Goal: Task Accomplishment & Management: Use online tool/utility

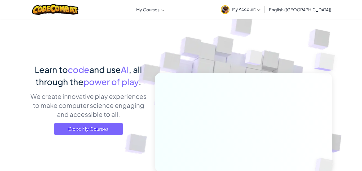
click at [263, 16] on link "My Account" at bounding box center [240, 9] width 45 height 17
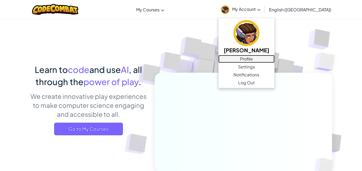
click at [274, 60] on link "Profile" at bounding box center [246, 59] width 56 height 8
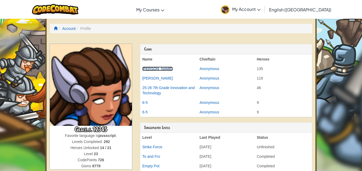
click at [162, 69] on link "[PERSON_NAME]" at bounding box center [157, 69] width 30 height 4
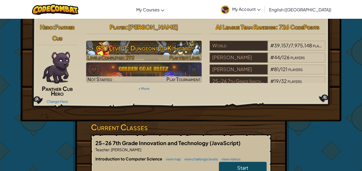
click at [192, 47] on h3 "CS1 Level 1: Dungeons of Kithgard" at bounding box center [144, 48] width 116 height 12
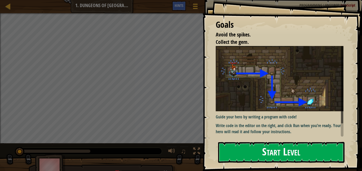
click at [270, 154] on button "Start Level" at bounding box center [281, 152] width 126 height 21
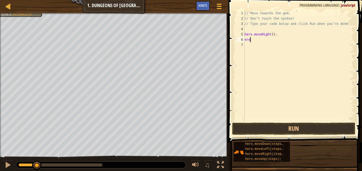
scroll to position [2, 0]
type textarea "e"
type textarea "hero.moveDown();"
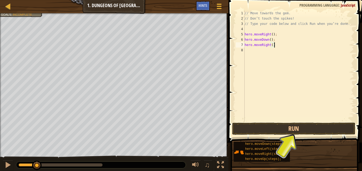
type textarea "hero.moveRight();"
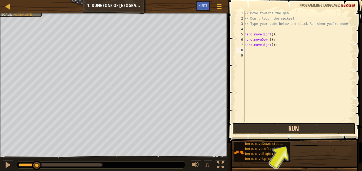
click at [319, 126] on button "Run" at bounding box center [293, 129] width 123 height 12
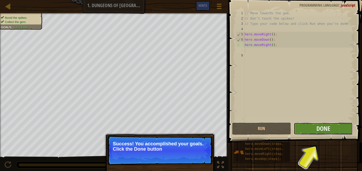
click at [341, 129] on button "Done" at bounding box center [323, 129] width 59 height 12
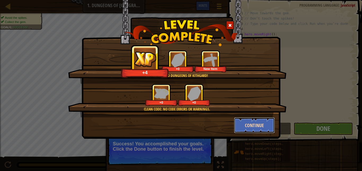
click at [240, 125] on button "Continue" at bounding box center [254, 126] width 41 height 16
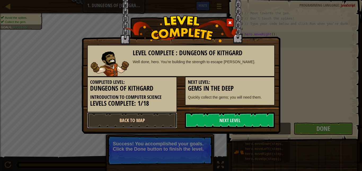
click at [164, 117] on link "Back to Map" at bounding box center [132, 121] width 90 height 16
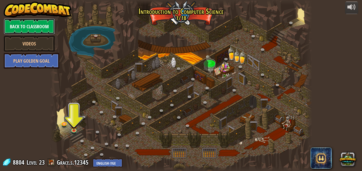
click at [33, 23] on link "Back to Classroom" at bounding box center [29, 27] width 51 height 16
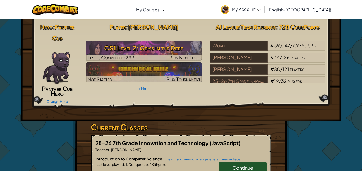
click at [60, 72] on img at bounding box center [56, 68] width 28 height 32
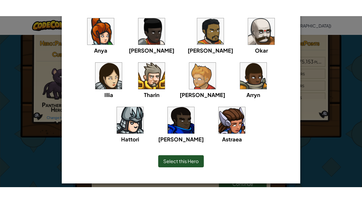
scroll to position [53, 0]
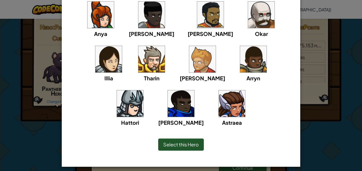
click at [219, 99] on img at bounding box center [232, 104] width 26 height 26
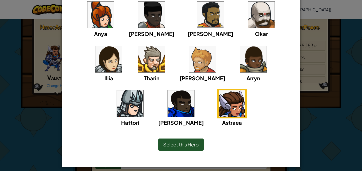
click at [198, 148] on div "Select this Hero" at bounding box center [181, 145] width 46 height 12
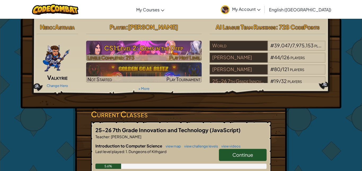
click at [125, 50] on h3 "CS1 Level 2: Gems in the Deep" at bounding box center [144, 48] width 116 height 12
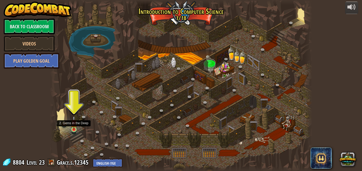
click at [72, 127] on img at bounding box center [74, 123] width 6 height 14
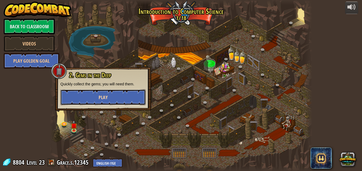
click at [111, 96] on button "Play" at bounding box center [102, 98] width 85 height 16
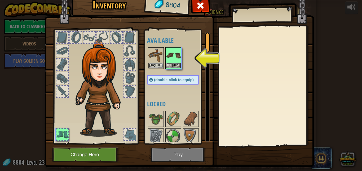
click at [175, 59] on img at bounding box center [173, 55] width 15 height 15
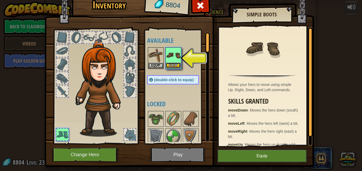
click at [172, 64] on button "Equip" at bounding box center [173, 66] width 15 height 6
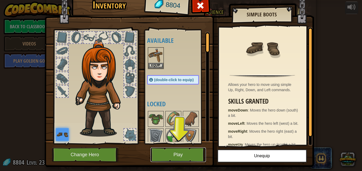
click at [187, 148] on button "Play" at bounding box center [177, 155] width 55 height 15
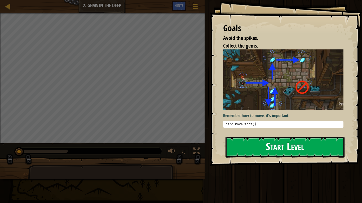
click at [249, 142] on button "Start Level" at bounding box center [284, 147] width 119 height 21
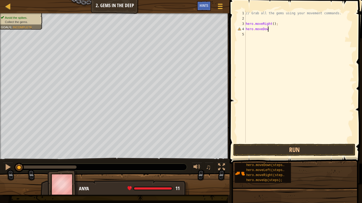
scroll to position [2, 3]
type textarea "hero.moveDown();"
type textarea "hero.moveUp();"
type textarea "hero.moveUp(2);"
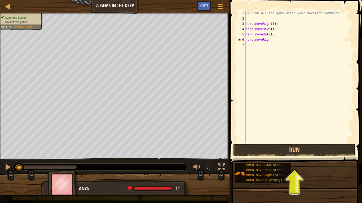
scroll to position [2, 4]
type textarea "hero.moveRight"
type textarea "hero.moveRight();"
type textarea "hero.moveDown();"
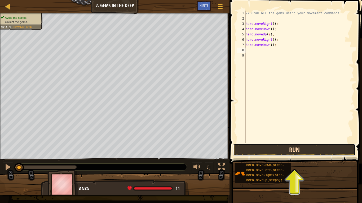
click at [280, 153] on button "Run" at bounding box center [294, 150] width 122 height 12
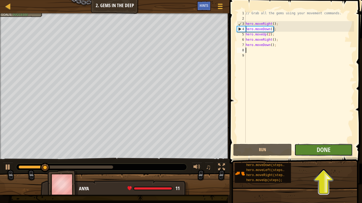
click at [314, 152] on button "Done" at bounding box center [323, 150] width 59 height 12
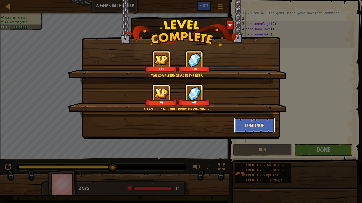
click at [252, 128] on button "Continue" at bounding box center [254, 126] width 41 height 16
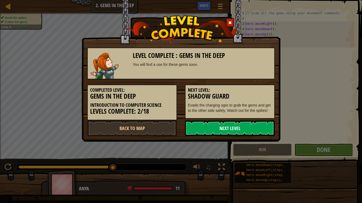
click at [251, 129] on link "Next Level" at bounding box center [230, 129] width 90 height 16
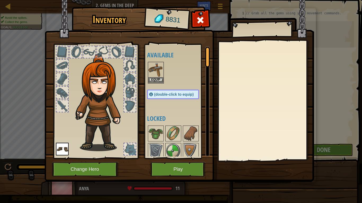
click at [150, 75] on img at bounding box center [155, 70] width 15 height 15
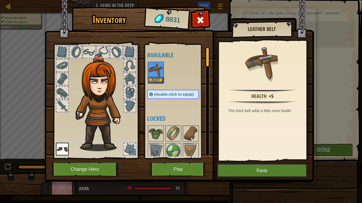
click at [150, 75] on img at bounding box center [155, 70] width 15 height 15
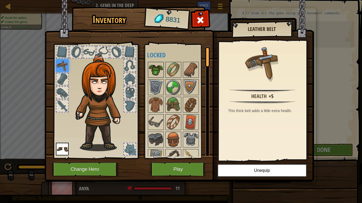
click at [156, 69] on img at bounding box center [155, 70] width 15 height 15
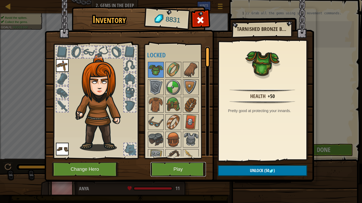
click at [184, 167] on button "Play" at bounding box center [177, 169] width 55 height 15
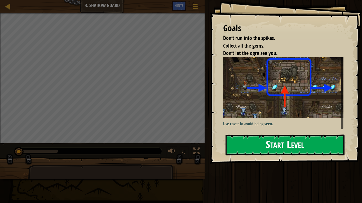
click at [301, 147] on button "Start Level" at bounding box center [284, 145] width 119 height 21
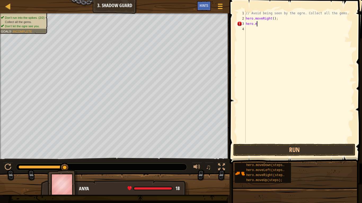
scroll to position [2, 2]
type textarea "hero.moveUp();"
type textarea "hero.moveRight();"
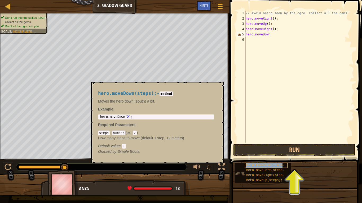
click at [272, 166] on span "hero.moveDown(steps);" at bounding box center [266, 166] width 40 height 4
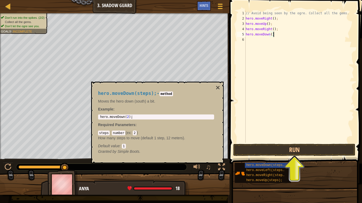
type textarea "hero.moveDown();"
click at [273, 55] on div "// Avoid being seen by the ogre. Collect all the gems. hero . moveRight ( ) ; h…" at bounding box center [299, 82] width 109 height 143
click at [217, 86] on button "×" at bounding box center [218, 87] width 4 height 7
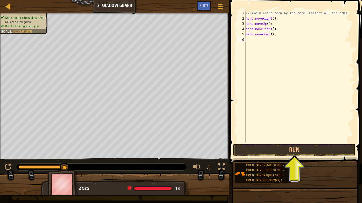
click at [266, 44] on div "// Avoid being seen by the ogre. Collect all the gems. hero . moveRight ( ) ; h…" at bounding box center [299, 82] width 109 height 143
click at [297, 147] on button "Run" at bounding box center [294, 150] width 122 height 12
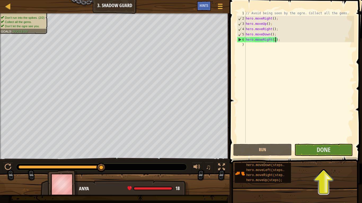
type textarea "hero.moveRight();"
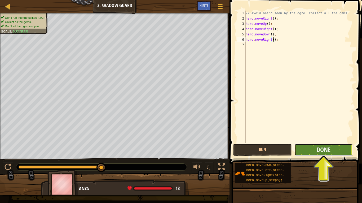
click at [311, 147] on button "Done" at bounding box center [323, 150] width 59 height 12
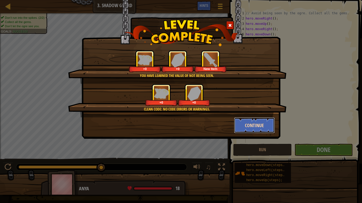
click at [259, 130] on button "Continue" at bounding box center [254, 126] width 41 height 16
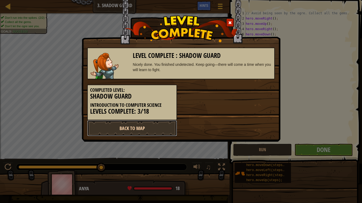
click at [159, 130] on link "Back to Map" at bounding box center [132, 129] width 90 height 16
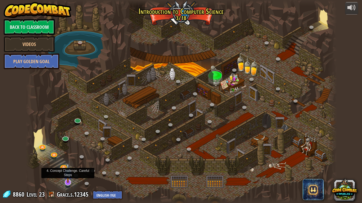
click at [69, 171] on img at bounding box center [68, 173] width 9 height 20
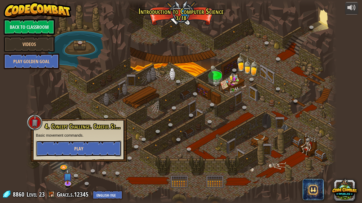
click at [83, 147] on span "Play" at bounding box center [78, 149] width 9 height 7
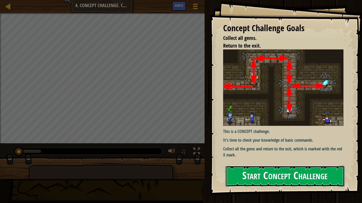
click at [245, 171] on button "Start Concept Challenge" at bounding box center [284, 176] width 119 height 21
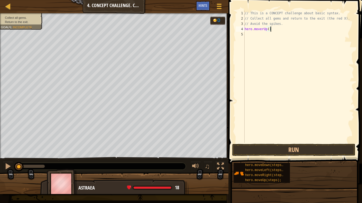
scroll to position [2, 4]
type textarea "hero.moveUp();"
type textarea "hero.moveRight();"
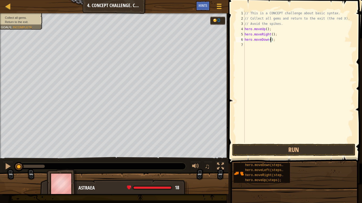
type textarea "hero.moveDown(2);"
type textarea "hero.moveUp();"
type textarea "hero.moveRight();"
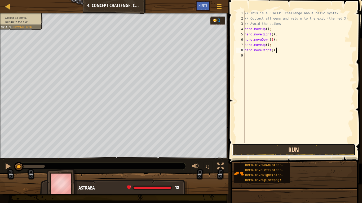
click at [321, 149] on button "Run" at bounding box center [293, 150] width 123 height 12
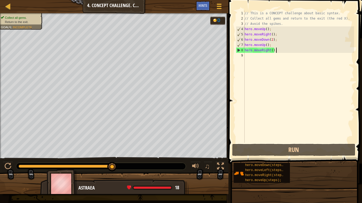
click at [261, 63] on div "// This is a CONCEPT challenge about basic syntax. // Collect all gems and retu…" at bounding box center [298, 82] width 110 height 143
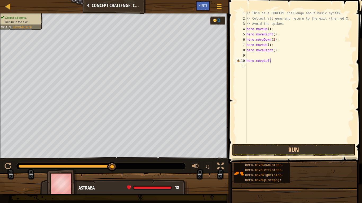
scroll to position [2, 4]
type textarea "hero.moveLeft();"
type textarea "hero.moveUp();"
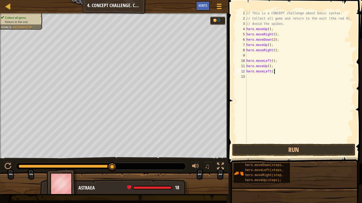
type textarea "hero.moveLeft();"
type textarea "hero.moveDown();"
type textarea "hero.moveLeft();"
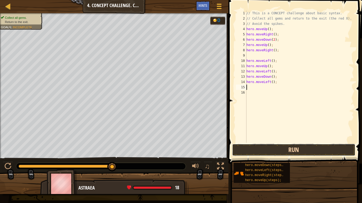
click at [285, 153] on button "Run" at bounding box center [293, 150] width 123 height 12
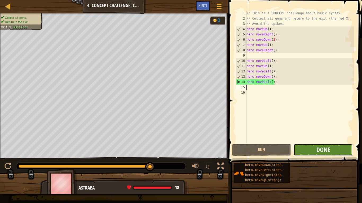
click at [315, 149] on button "Done" at bounding box center [323, 150] width 59 height 12
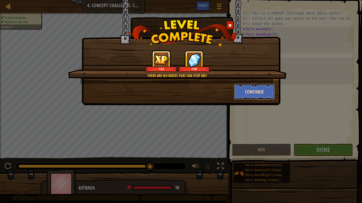
click at [250, 97] on button "Continue" at bounding box center [254, 92] width 41 height 16
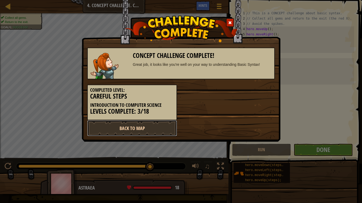
click at [171, 125] on link "Back to Map" at bounding box center [132, 129] width 90 height 16
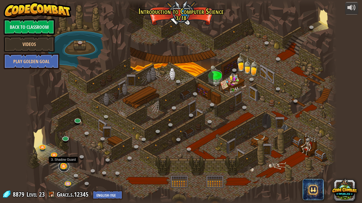
click at [63, 167] on link at bounding box center [64, 167] width 11 height 11
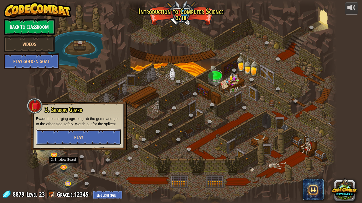
click at [81, 140] on span "Play" at bounding box center [78, 137] width 9 height 7
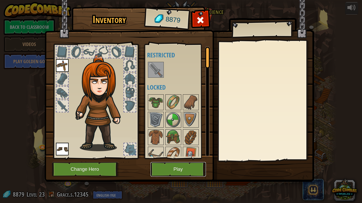
click at [192, 169] on button "Play" at bounding box center [177, 169] width 55 height 15
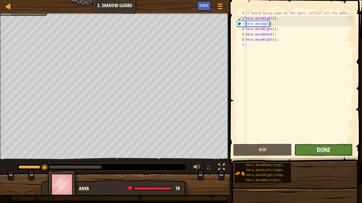
click at [318, 150] on span "Done" at bounding box center [324, 150] width 14 height 8
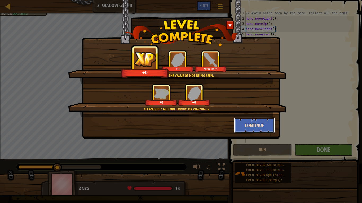
click at [254, 125] on button "Continue" at bounding box center [254, 126] width 41 height 16
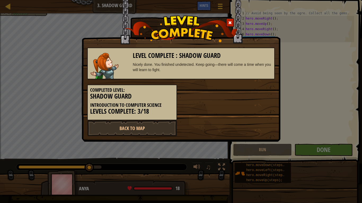
click at [210, 121] on div "Back to Map" at bounding box center [181, 129] width 196 height 16
click at [166, 125] on link "Back to Map" at bounding box center [132, 129] width 90 height 16
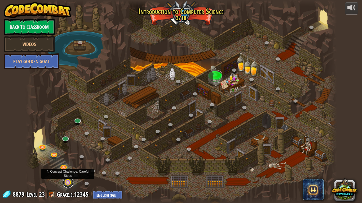
click at [68, 171] on link at bounding box center [68, 183] width 11 height 11
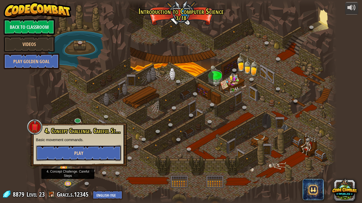
click at [92, 157] on button "Play" at bounding box center [78, 153] width 85 height 16
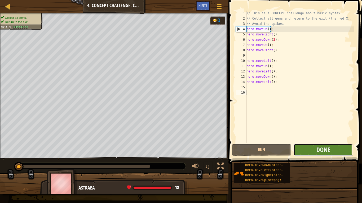
click at [309, 148] on button "Done" at bounding box center [323, 150] width 59 height 12
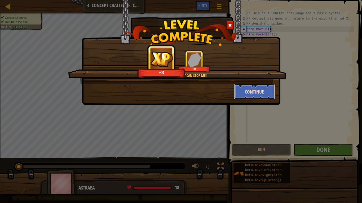
click at [257, 92] on button "Continue" at bounding box center [254, 92] width 41 height 16
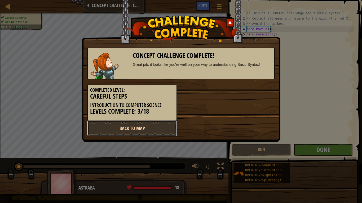
click at [158, 127] on link "Back to Map" at bounding box center [132, 129] width 90 height 16
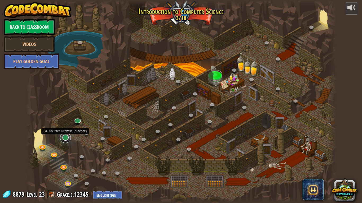
click at [65, 140] on link at bounding box center [65, 138] width 11 height 11
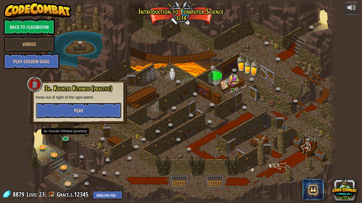
click at [76, 106] on button "Play" at bounding box center [78, 111] width 85 height 16
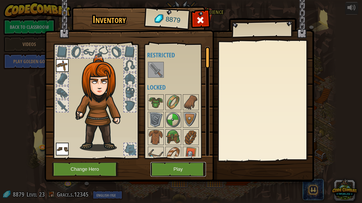
click at [191, 165] on button "Play" at bounding box center [177, 169] width 55 height 15
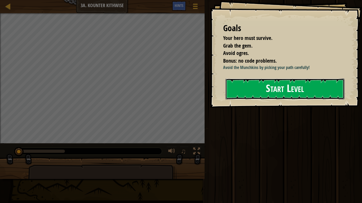
click at [278, 86] on button "Start Level" at bounding box center [284, 89] width 119 height 21
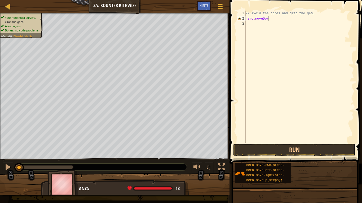
scroll to position [2, 3]
type textarea "hero.moveDown();"
type textarea "hero.moveRight();"
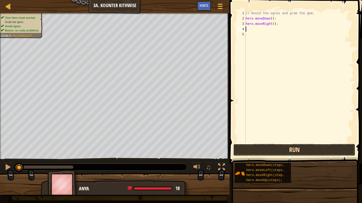
click at [295, 149] on button "Run" at bounding box center [294, 150] width 122 height 12
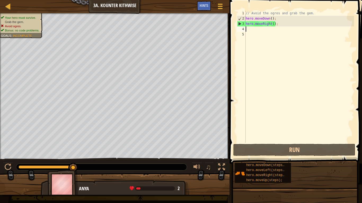
click at [271, 19] on div "// Avoid the ogres and grab the gem. hero . moveDown ( ) ; hero . moveRight ( )…" at bounding box center [299, 82] width 109 height 143
type textarea "hero.moveDown(2);"
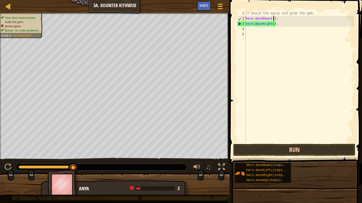
scroll to position [2, 4]
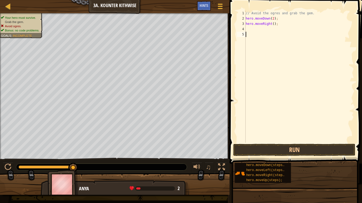
click at [257, 34] on div "// Avoid the ogres and grab the gem. hero . moveDown ( 2 ) ; hero . moveRight (…" at bounding box center [299, 82] width 109 height 143
type textarea "hero.moveUp();"
type textarea "hero.moveRight();"
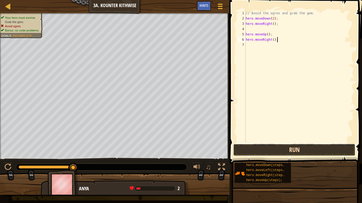
click at [283, 151] on button "Run" at bounding box center [294, 150] width 122 height 12
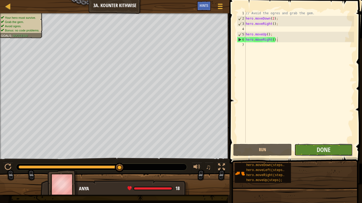
click at [310, 147] on button "Done" at bounding box center [323, 150] width 59 height 12
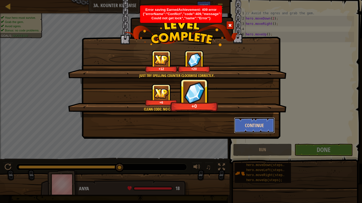
click at [243, 125] on button "Continue" at bounding box center [254, 126] width 41 height 16
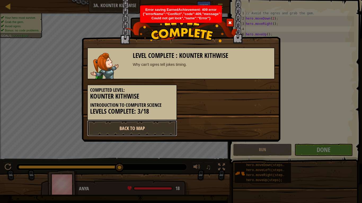
click at [153, 126] on link "Back to Map" at bounding box center [132, 129] width 90 height 16
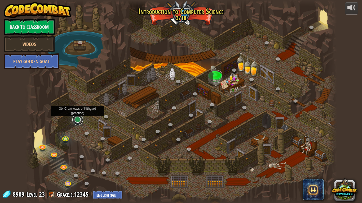
click at [78, 122] on link at bounding box center [77, 120] width 11 height 11
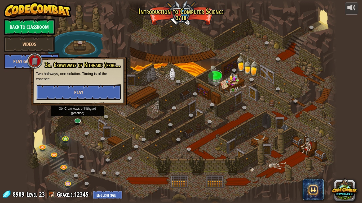
click at [97, 90] on button "Play" at bounding box center [78, 93] width 85 height 16
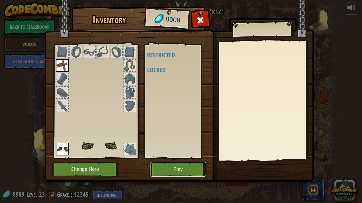
click at [178, 171] on button "Play" at bounding box center [177, 169] width 55 height 15
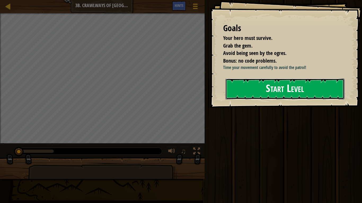
click at [285, 100] on button "Start Level" at bounding box center [284, 89] width 119 height 21
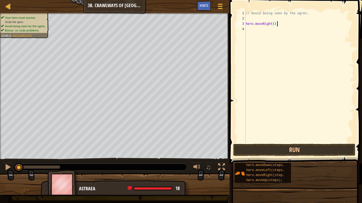
scroll to position [2, 4]
click at [297, 153] on button "Run" at bounding box center [294, 150] width 122 height 12
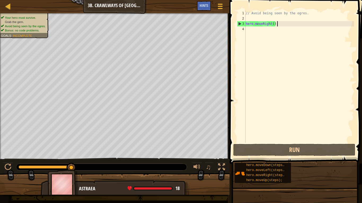
click at [273, 24] on div "// Avoid being seen by the ogres. hero . moveRight ( ) ;" at bounding box center [299, 82] width 109 height 143
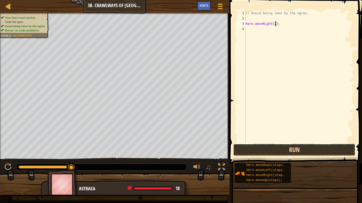
click at [294, 150] on button "Run" at bounding box center [294, 150] width 122 height 12
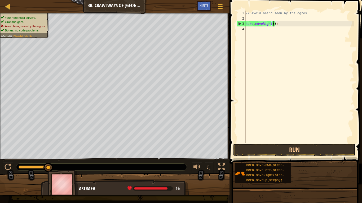
type textarea "hero.moveRight(3);"
type textarea "hero.moveleft(3);"
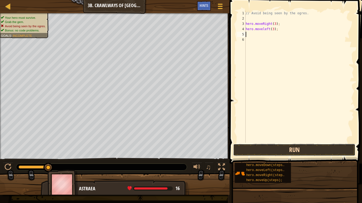
click at [309, 148] on button "Run" at bounding box center [294, 150] width 122 height 12
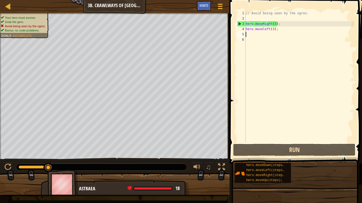
click at [275, 24] on div "// Avoid being seen by the ogres. hero . moveRight ( 3 ) ; hero . moveleft ( 3 …" at bounding box center [299, 82] width 109 height 143
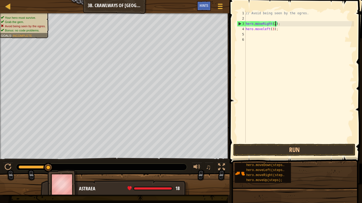
scroll to position [2, 4]
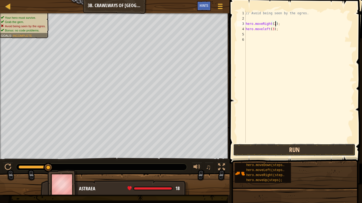
click at [286, 151] on button "Run" at bounding box center [294, 150] width 122 height 12
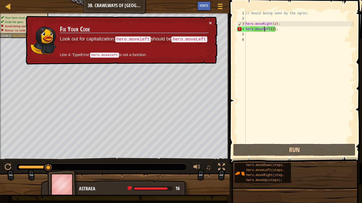
click at [263, 29] on div "// Avoid being seen by the ogres. hero . moveRight ( 2 ) ; hero . moveleft ( 3 …" at bounding box center [299, 82] width 109 height 143
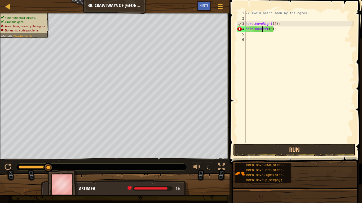
scroll to position [2, 3]
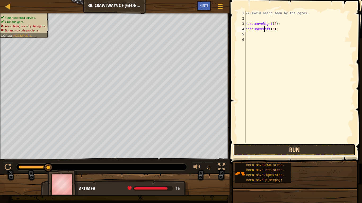
click at [294, 145] on button "Run" at bounding box center [294, 150] width 122 height 12
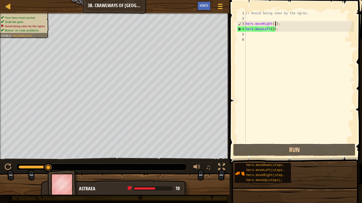
click at [275, 25] on div "// Avoid being seen by the ogres. hero . moveRight ( 2 ) ; hero . moveLeft ( 3 …" at bounding box center [299, 82] width 109 height 143
click at [204, 8] on span "Hints" at bounding box center [203, 5] width 9 height 5
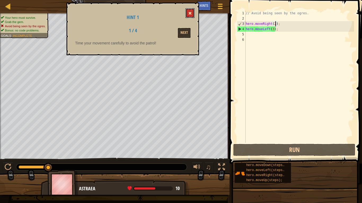
click at [191, 11] on button at bounding box center [189, 13] width 9 height 10
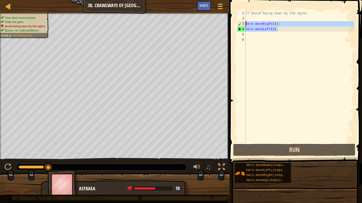
drag, startPoint x: 280, startPoint y: 29, endPoint x: 245, endPoint y: 25, distance: 35.2
click at [245, 25] on div "hero.moveLeft(3); 1 2 3 4 5 6 // Avoid being seen by the ogres. hero . moveRigh…" at bounding box center [295, 77] width 118 height 132
type textarea "hero.moveRight(2); hero.moveLeft(3);"
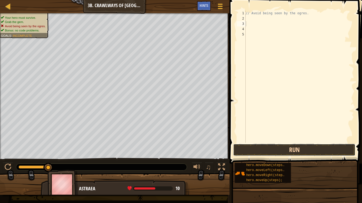
click at [305, 151] on button "Run" at bounding box center [294, 150] width 122 height 12
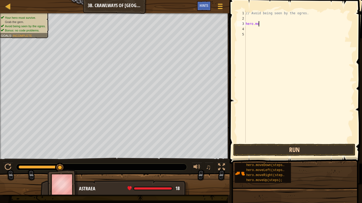
type textarea "hero.move"
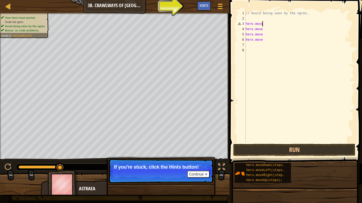
click at [263, 23] on div "// Avoid being seen by the ogres. hero . move hero . move hero . move hero . mo…" at bounding box center [299, 82] width 109 height 143
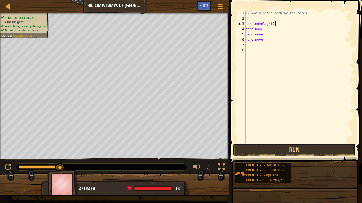
scroll to position [2, 4]
click at [265, 27] on div "// Avoid being seen by the ogres. hero . moveRight ( ) ; hero . move hero . mov…" at bounding box center [299, 82] width 109 height 143
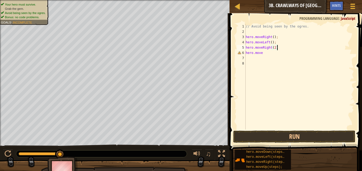
scroll to position [2, 5]
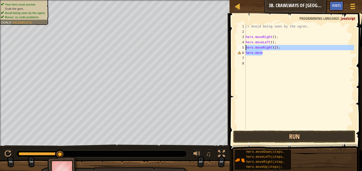
click at [207, 52] on div "Map Introduction to Computer Science 3b. Crawlways of Kithgard Game Menu Done H…" at bounding box center [181, 85] width 362 height 171
type textarea "hero.move"
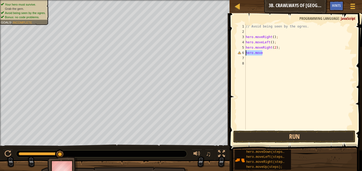
scroll to position [2, 0]
click at [281, 137] on button "Run" at bounding box center [294, 137] width 122 height 12
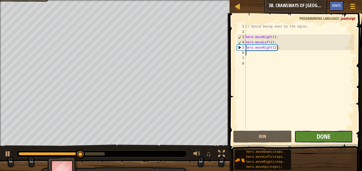
click at [322, 138] on span "Done" at bounding box center [324, 136] width 14 height 8
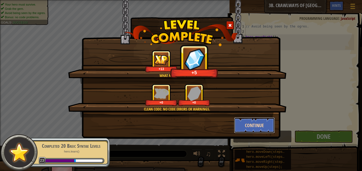
click at [257, 128] on button "Continue" at bounding box center [254, 126] width 41 height 16
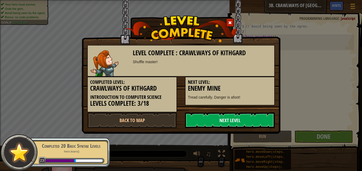
click at [251, 123] on link "Next Level" at bounding box center [230, 121] width 90 height 16
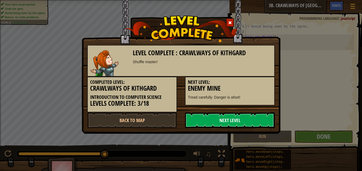
click at [251, 123] on link "Next Level" at bounding box center [230, 121] width 90 height 16
click at [245, 119] on link "Next Level" at bounding box center [230, 121] width 90 height 16
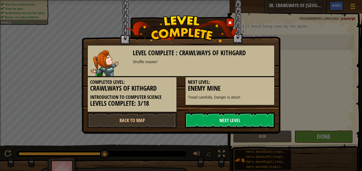
click at [245, 119] on link "Next Level" at bounding box center [230, 121] width 90 height 16
click at [149, 122] on link "Back to Map" at bounding box center [132, 121] width 90 height 16
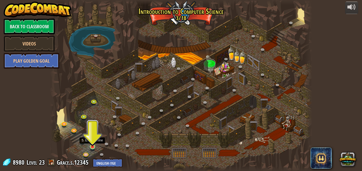
click at [94, 146] on img at bounding box center [92, 140] width 6 height 14
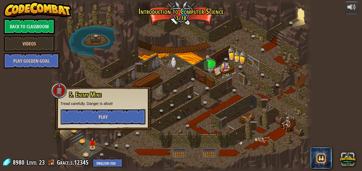
click at [97, 116] on button "Play" at bounding box center [102, 117] width 85 height 16
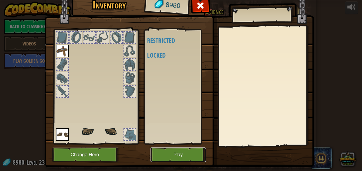
click at [181, 155] on button "Play" at bounding box center [177, 155] width 55 height 15
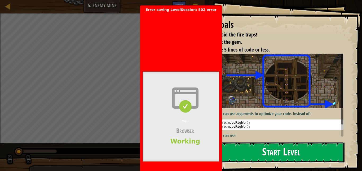
click at [285, 159] on button "Start Level" at bounding box center [281, 152] width 126 height 21
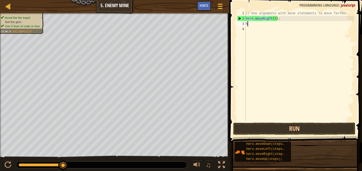
scroll to position [2, 0]
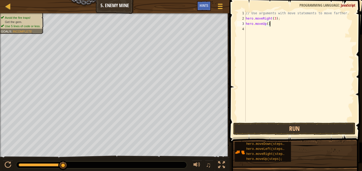
type textarea "hero.moveUp();"
type textarea "hero.moveRight();"
type textarea "hero.moveDown(3);"
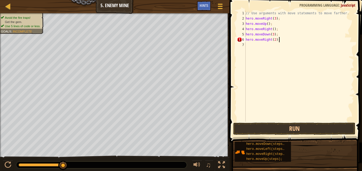
scroll to position [2, 5]
type textarea "hero.moveRight(2);"
click at [251, 125] on button "Run" at bounding box center [294, 129] width 122 height 12
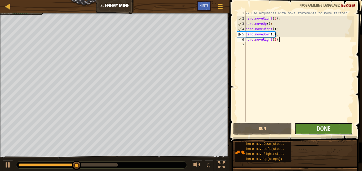
click at [336, 131] on button "Done" at bounding box center [323, 129] width 59 height 12
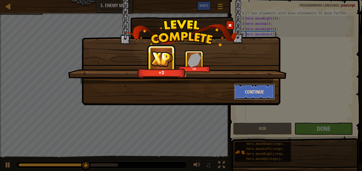
click at [247, 91] on button "Continue" at bounding box center [254, 92] width 41 height 16
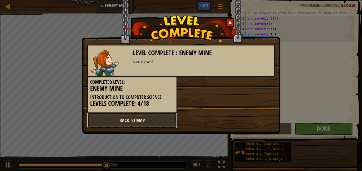
click at [170, 119] on link "Back to Map" at bounding box center [132, 121] width 90 height 16
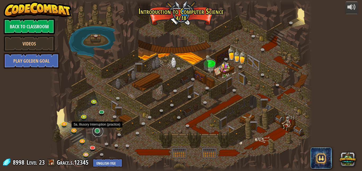
click at [98, 133] on link at bounding box center [97, 131] width 11 height 11
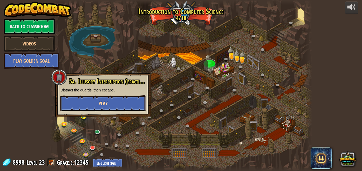
click at [117, 101] on button "Play" at bounding box center [102, 104] width 85 height 16
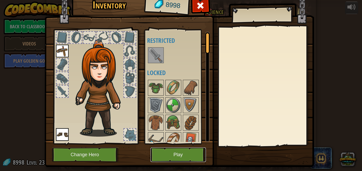
click at [201, 157] on button "Play" at bounding box center [177, 155] width 55 height 15
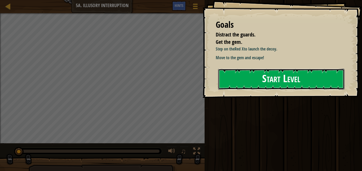
click at [244, 89] on button "Start Level" at bounding box center [281, 79] width 126 height 21
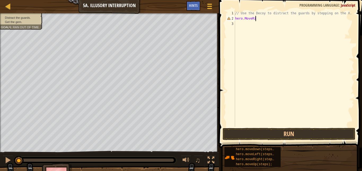
scroll to position [2, 3]
type textarea "hero.MoveRight();"
click at [246, 17] on div "// Use the Decoy to distract the guards by stepping on the X. hero . MoveRight …" at bounding box center [294, 74] width 120 height 127
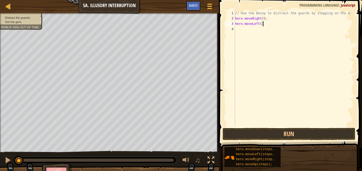
type textarea "hero.moveLeft();"
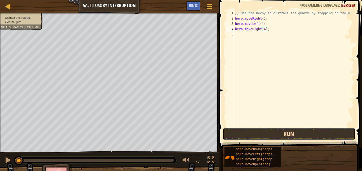
click at [309, 130] on button "Run" at bounding box center [289, 134] width 133 height 12
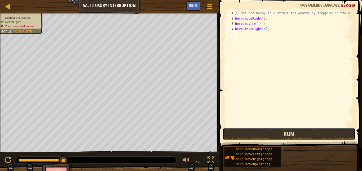
click at [310, 131] on button "Run" at bounding box center [289, 134] width 133 height 12
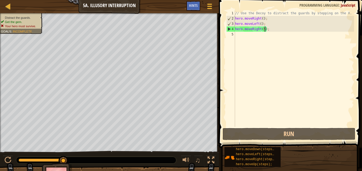
click at [262, 19] on div "// Use the Decoy to distract the guards by stepping on the X. hero . moveRight …" at bounding box center [294, 74] width 120 height 127
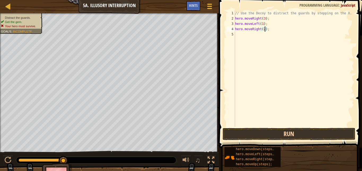
type textarea "hero.moveRight(2);"
click at [282, 133] on button "Run" at bounding box center [289, 134] width 133 height 12
